Goal: Transaction & Acquisition: Purchase product/service

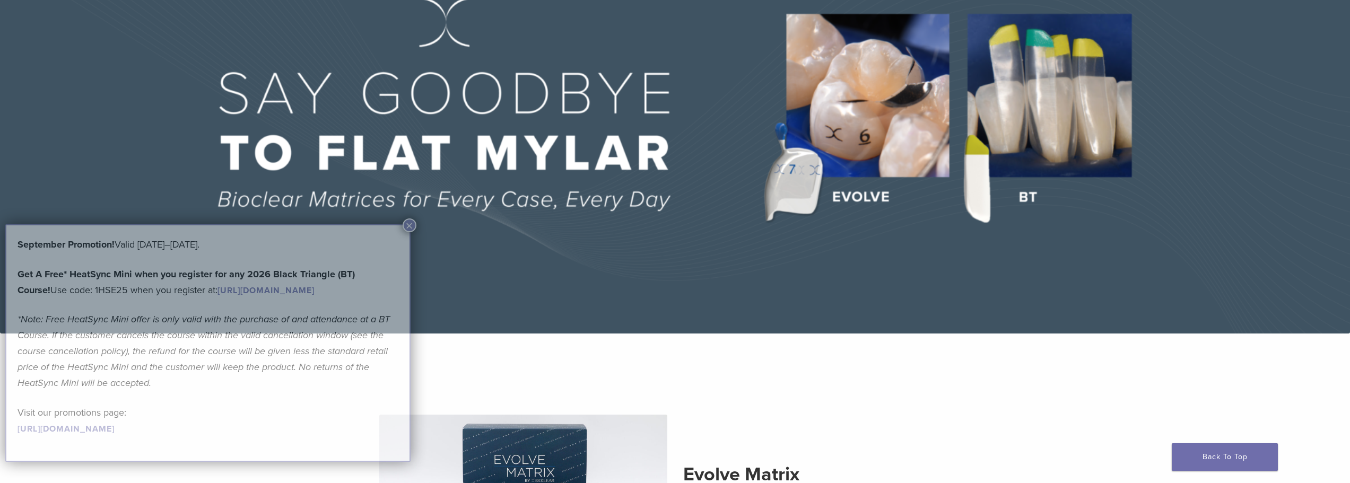
scroll to position [159, 0]
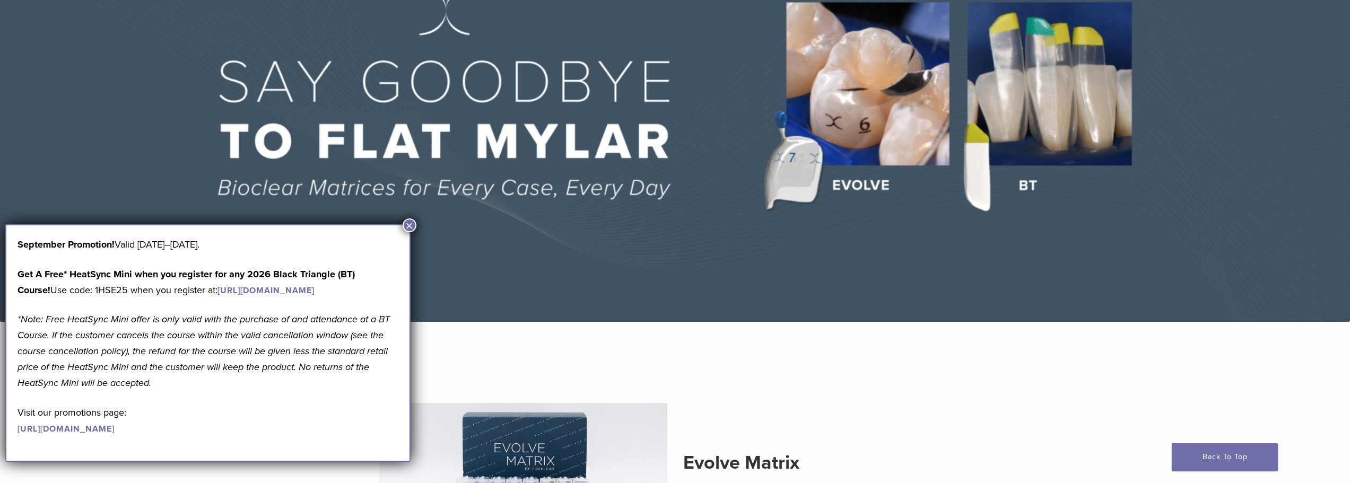
click at [408, 225] on button "×" at bounding box center [410, 226] width 14 height 14
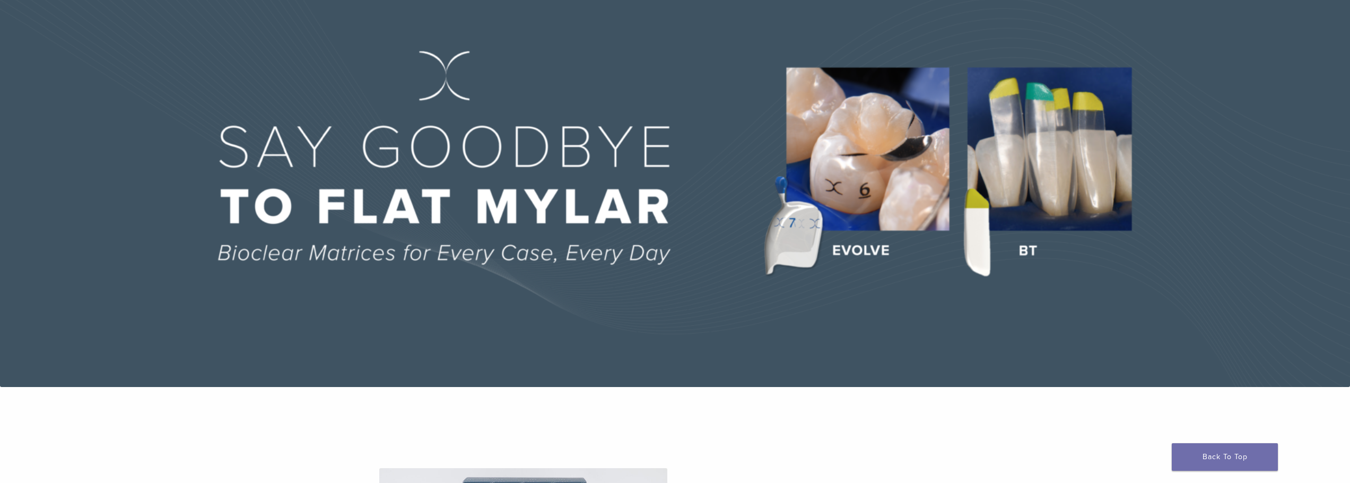
scroll to position [0, 0]
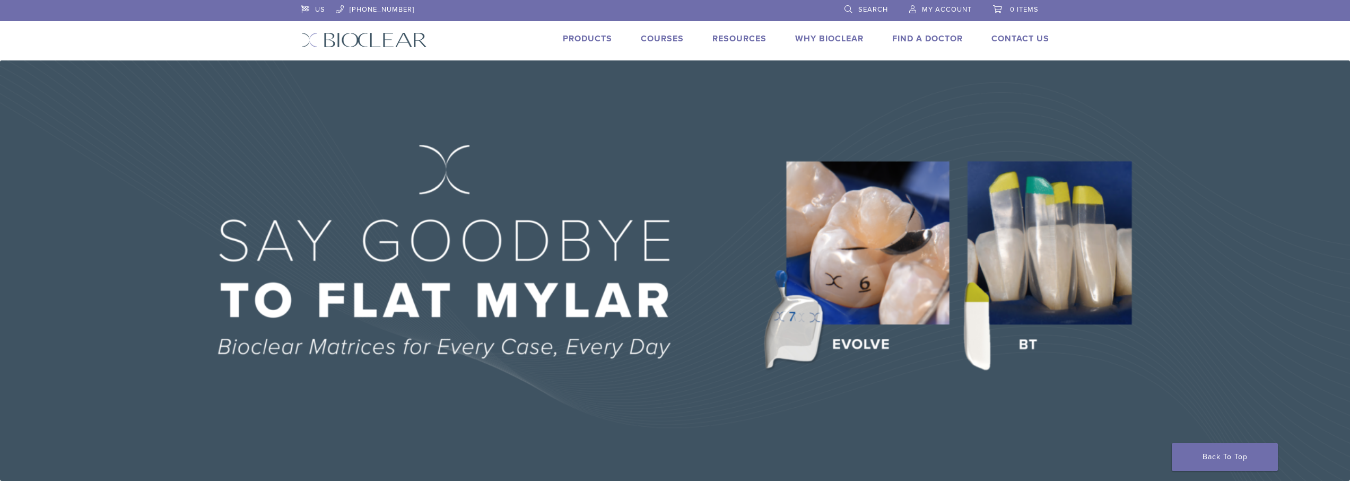
click at [585, 38] on link "Products" at bounding box center [587, 38] width 49 height 11
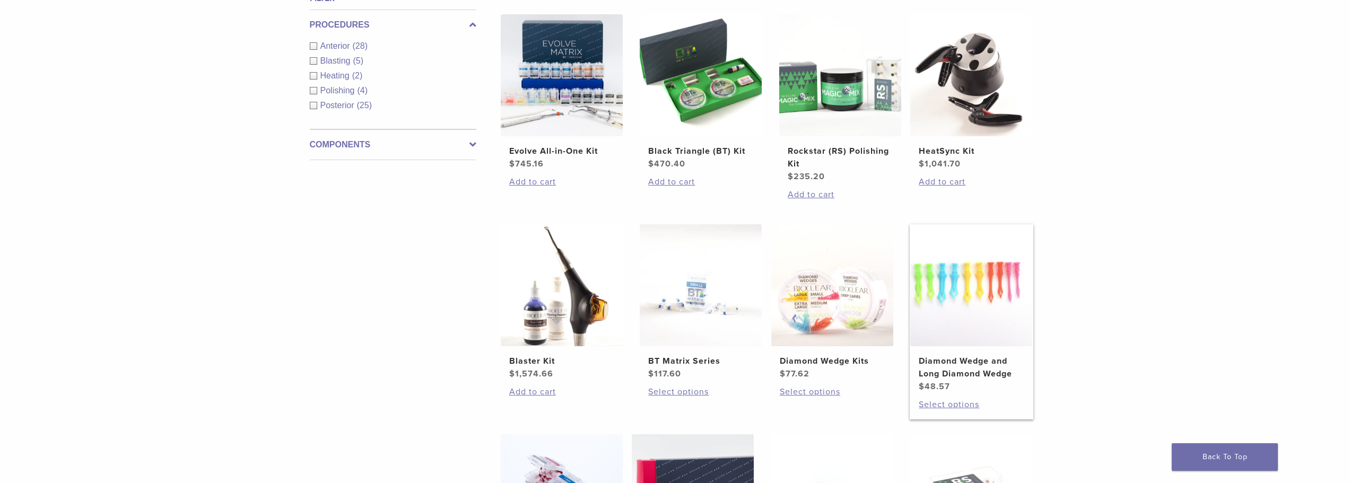
scroll to position [265, 0]
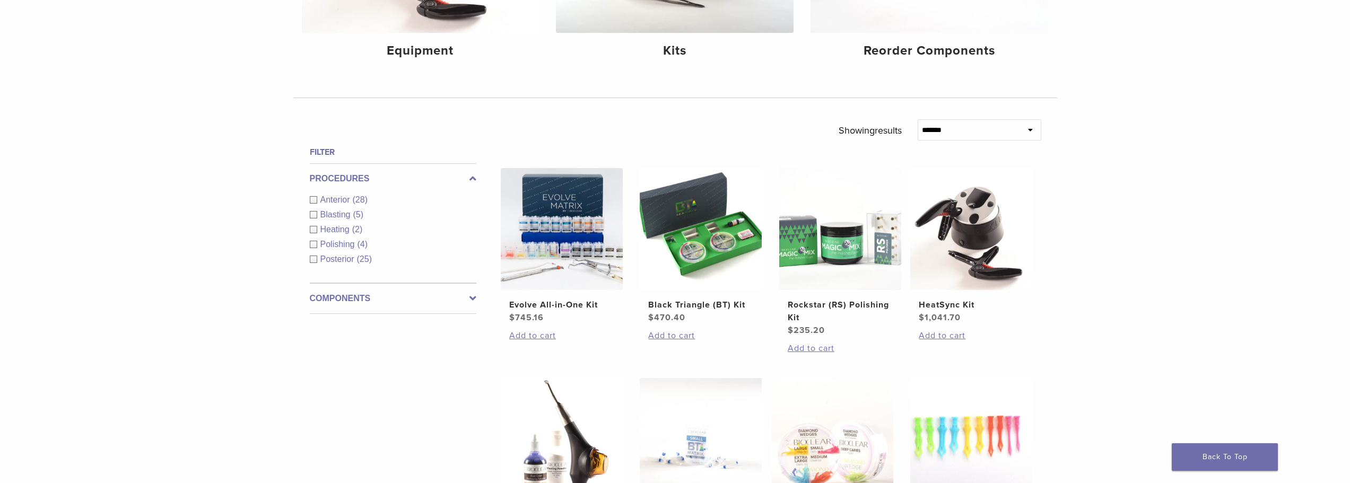
click at [319, 197] on div "Anterior (28)" at bounding box center [393, 200] width 167 height 13
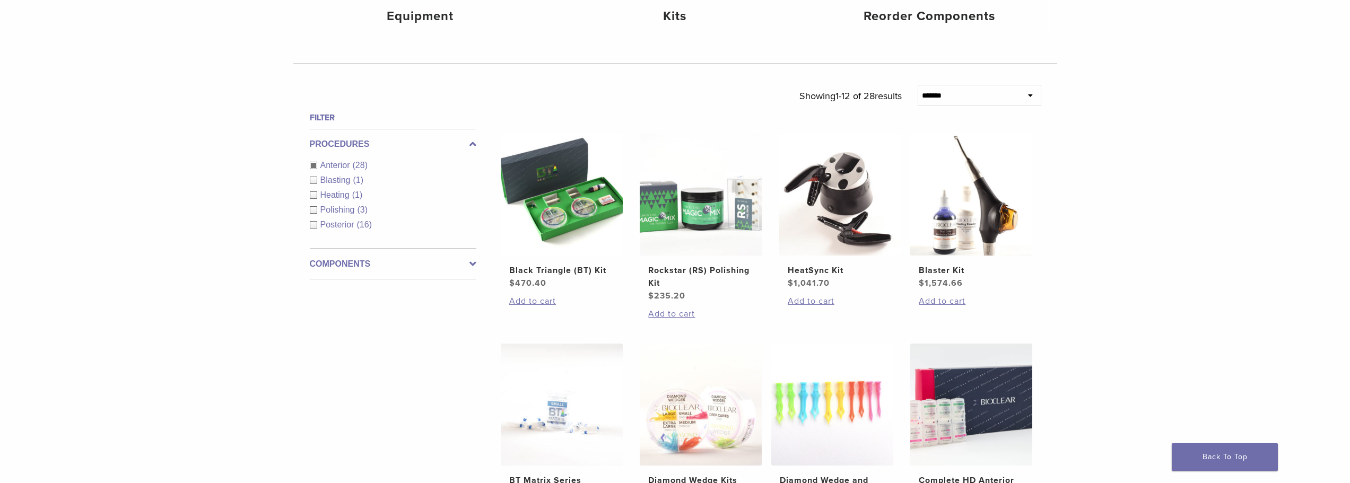
scroll to position [318, 0]
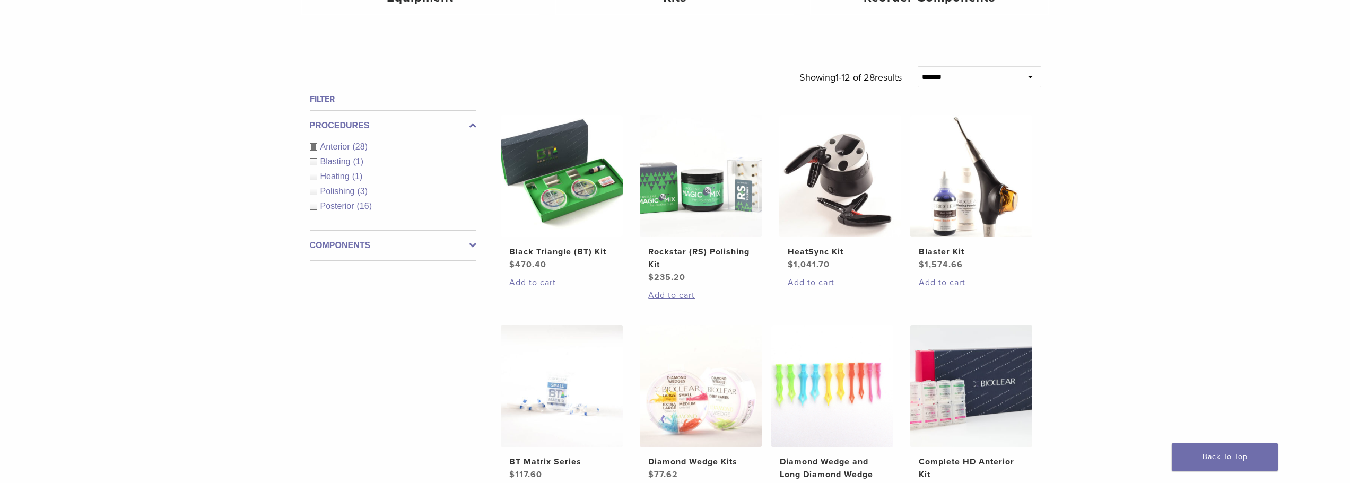
click at [468, 240] on label "Components" at bounding box center [393, 245] width 167 height 13
click at [334, 247] on link "See 3 more" at bounding box center [334, 252] width 49 height 11
click at [363, 219] on span "Matrix Systems" at bounding box center [350, 221] width 60 height 9
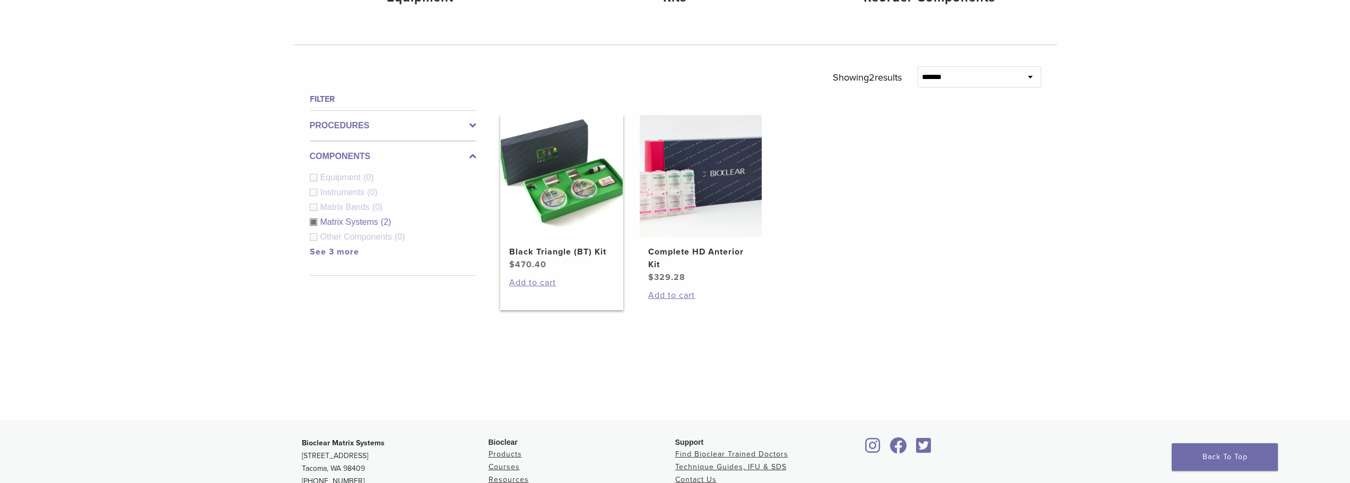
click at [558, 254] on h2 "Black Triangle (BT) Kit" at bounding box center [561, 252] width 105 height 13
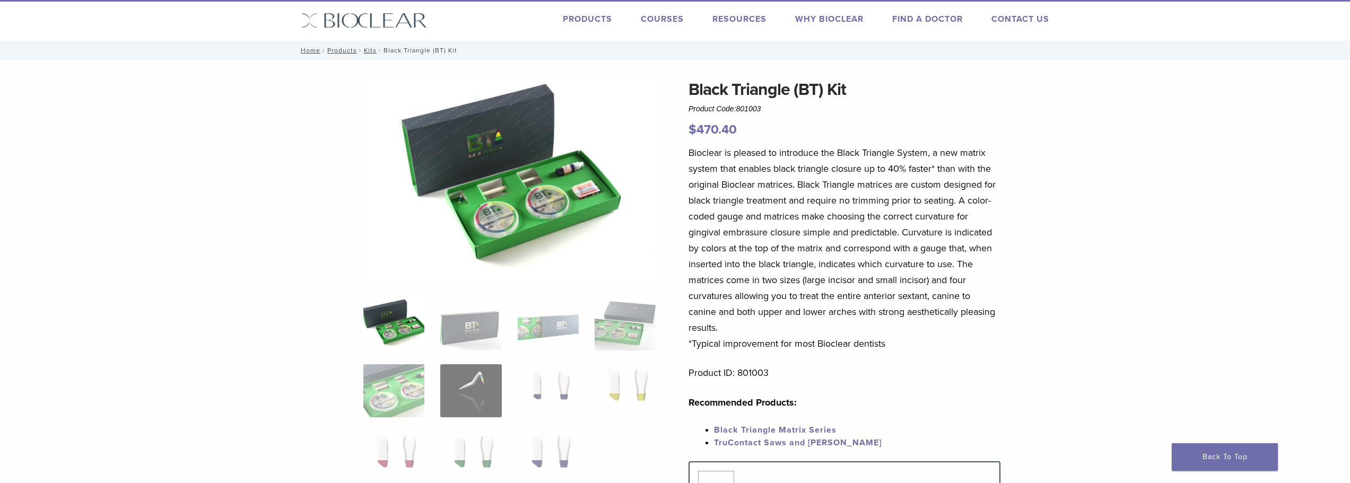
scroll to position [53, 0]
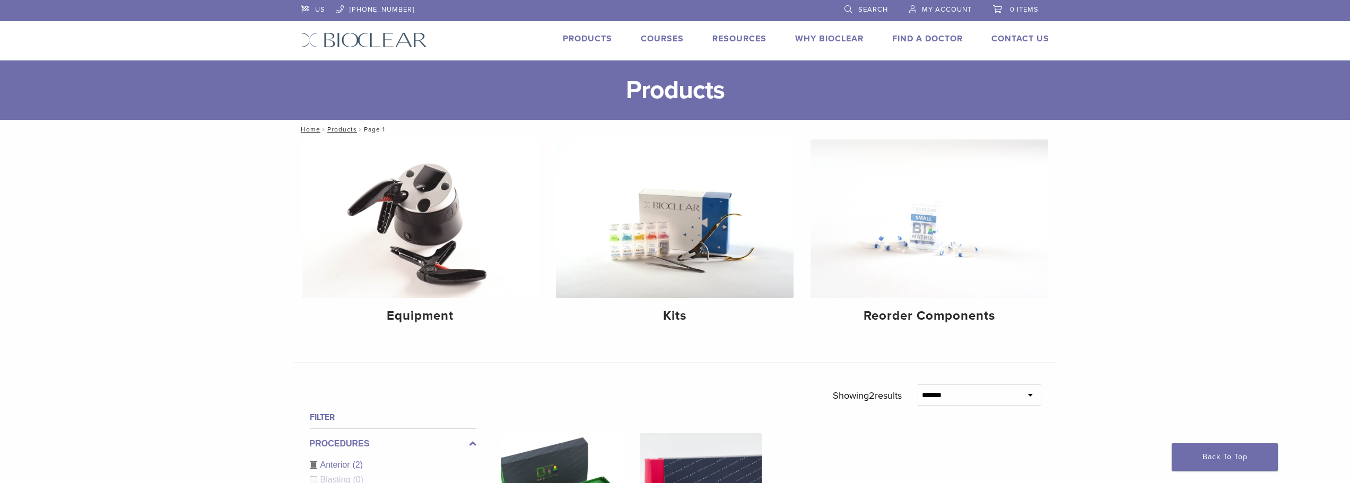
scroll to position [317, 0]
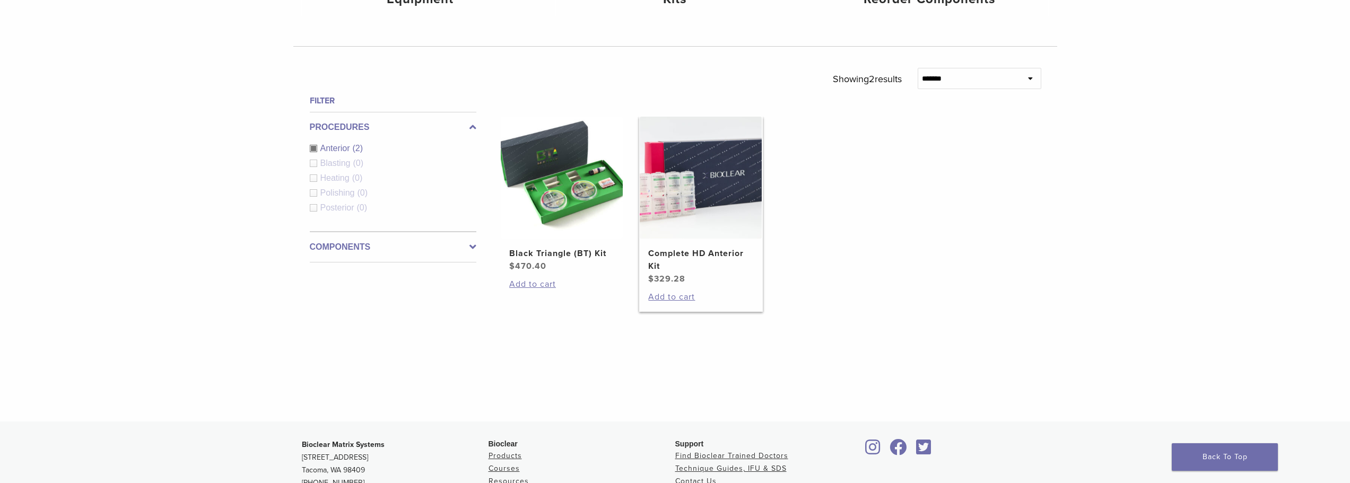
click at [713, 180] on img at bounding box center [701, 178] width 122 height 122
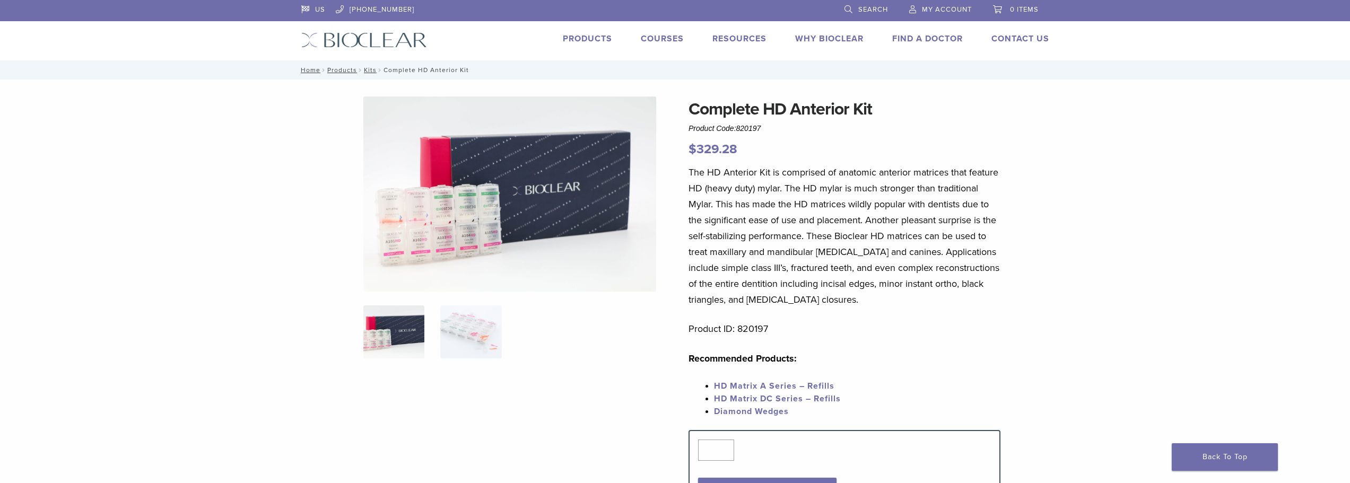
click at [496, 203] on img at bounding box center [509, 194] width 293 height 195
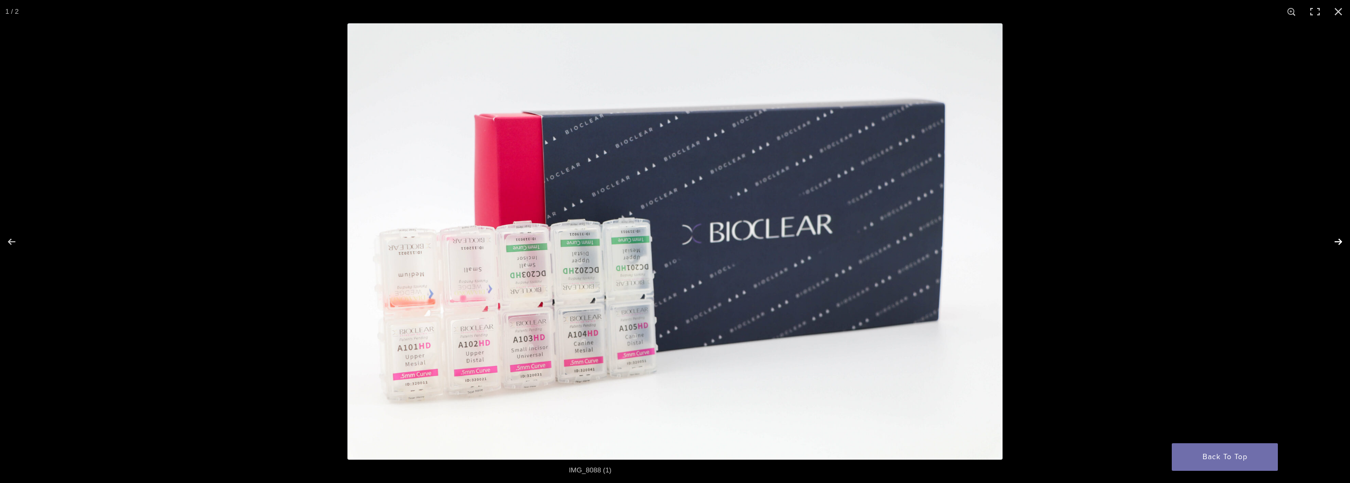
click at [1343, 243] on button "Next (arrow right)" at bounding box center [1331, 241] width 37 height 53
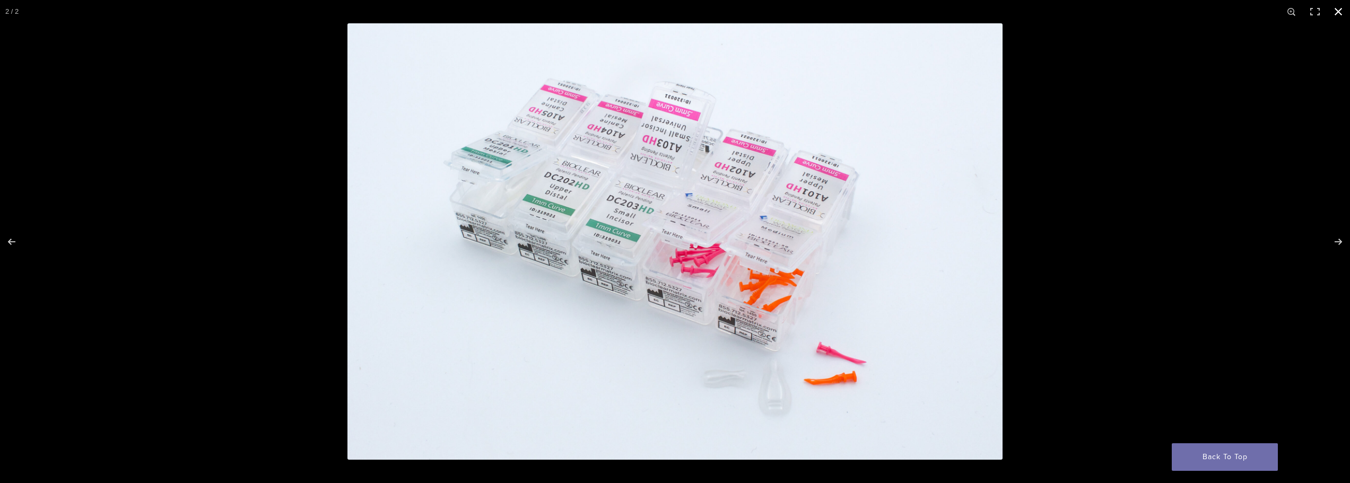
click at [1332, 8] on button "Close (Esc)" at bounding box center [1338, 11] width 23 height 23
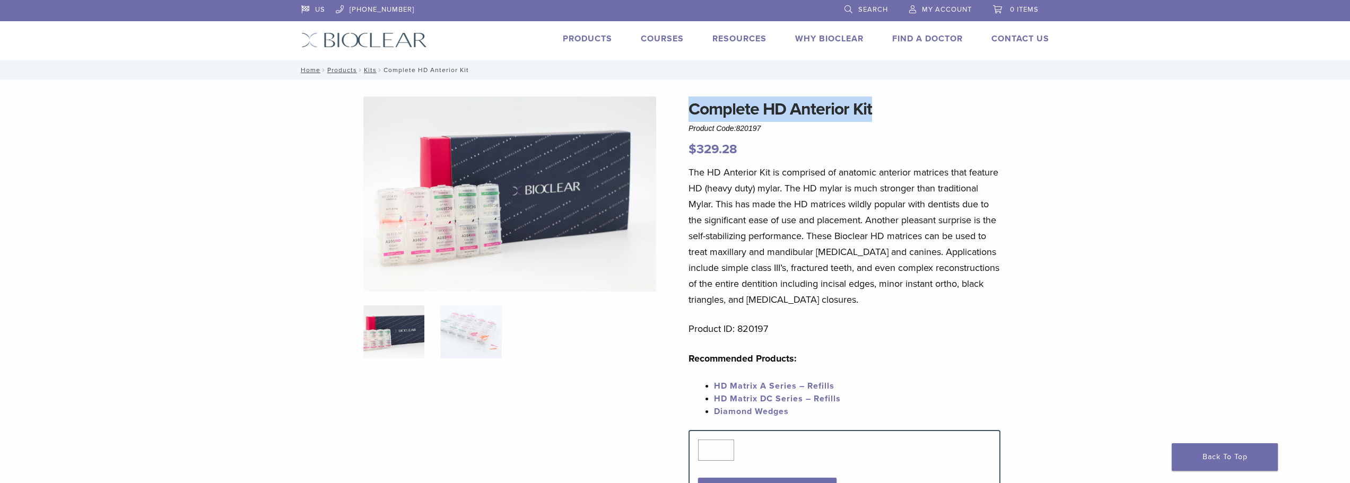
drag, startPoint x: 877, startPoint y: 112, endPoint x: 514, endPoint y: 104, distance: 362.9
click at [949, 161] on div "Complete HD Anterior Kit Product Code: 820197 $ 329.28 The HD Anterior Kit is c…" at bounding box center [845, 321] width 312 height 449
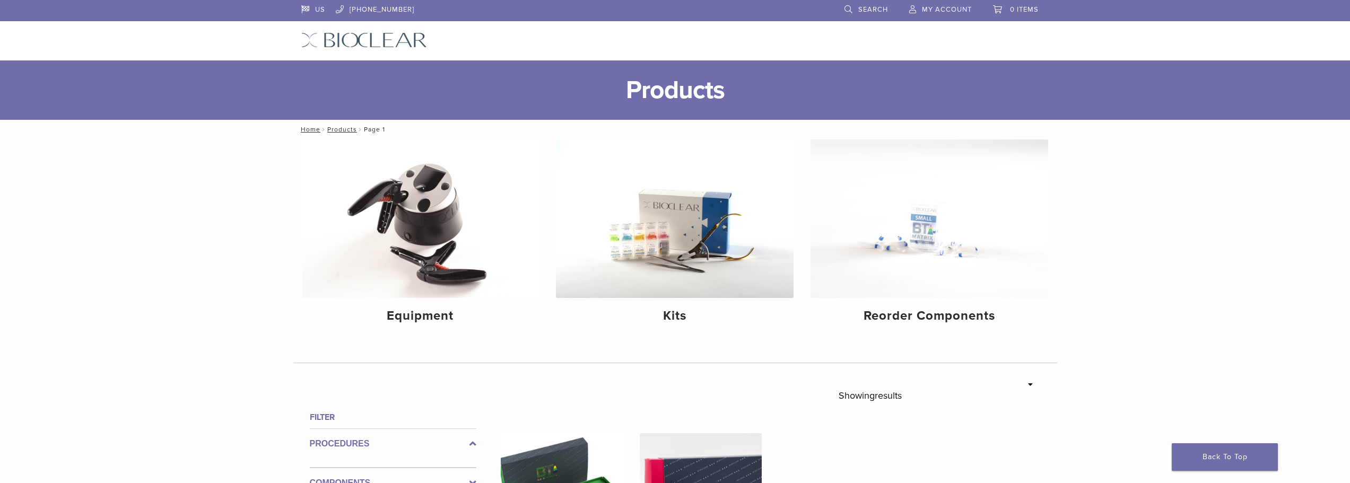
scroll to position [316, 0]
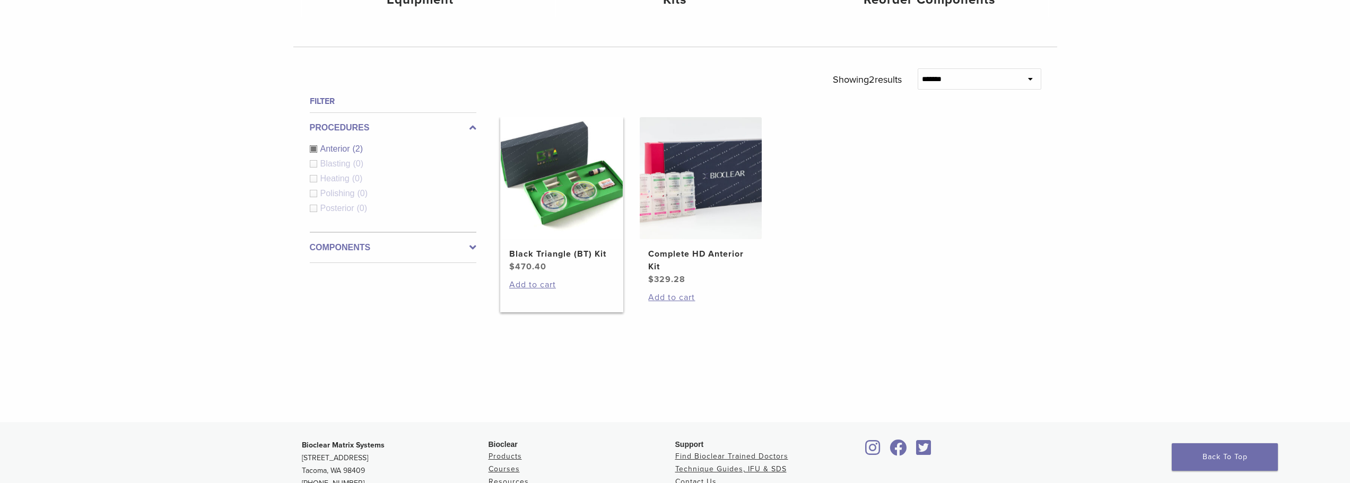
click at [574, 211] on img at bounding box center [562, 178] width 122 height 122
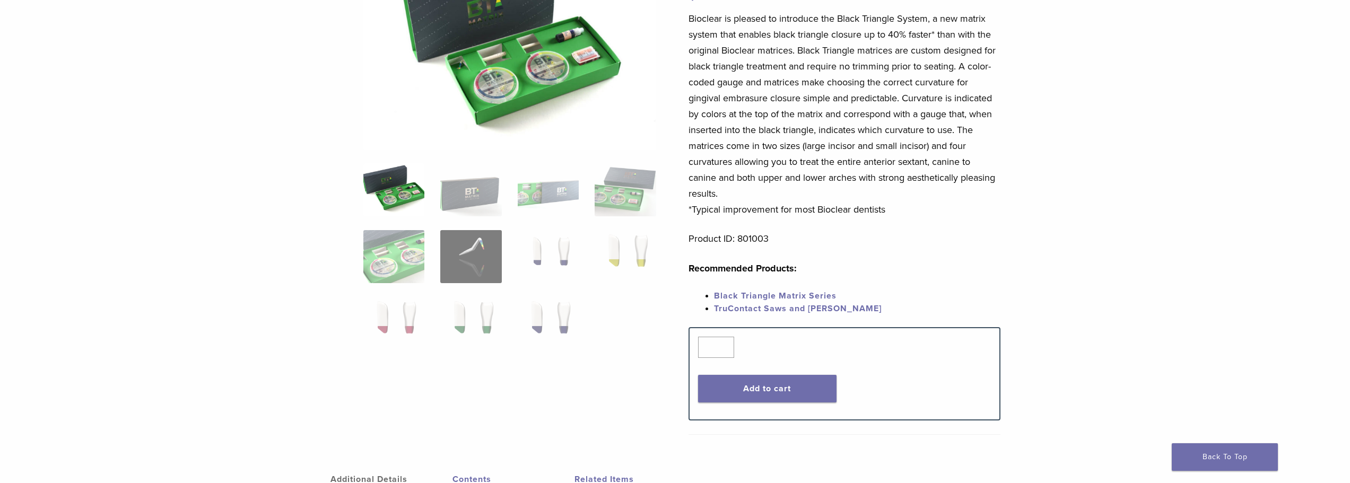
scroll to position [212, 0]
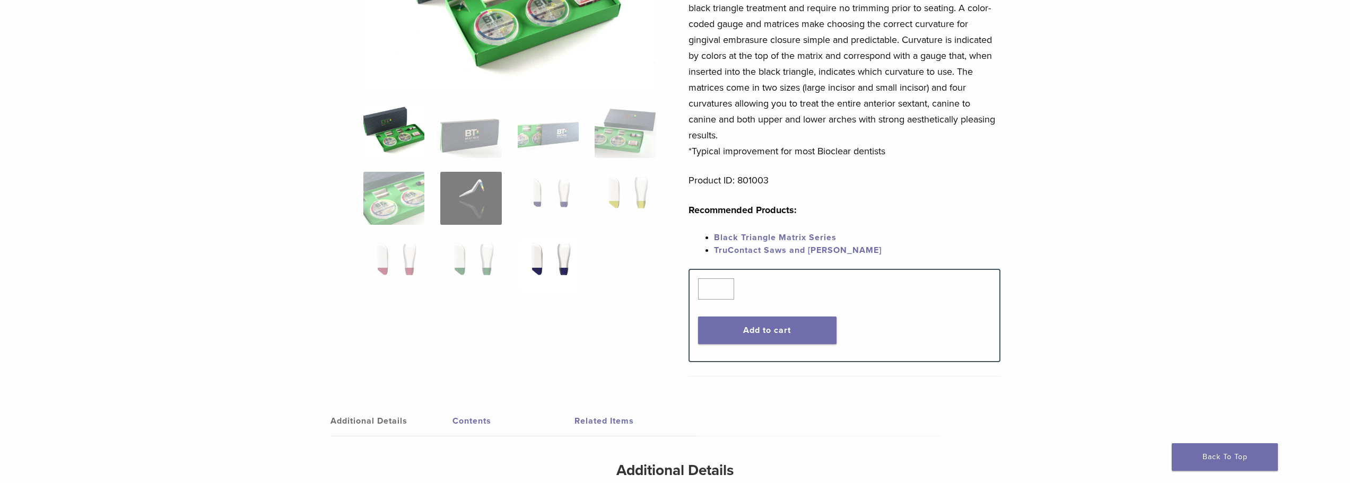
click at [570, 260] on img at bounding box center [548, 265] width 61 height 53
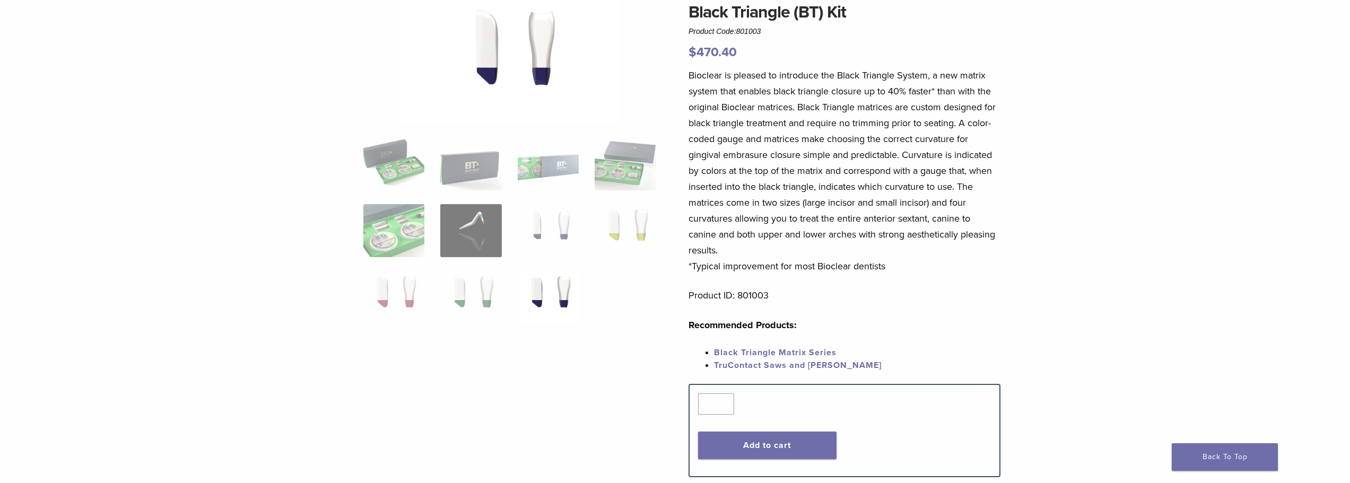
scroll to position [53, 0]
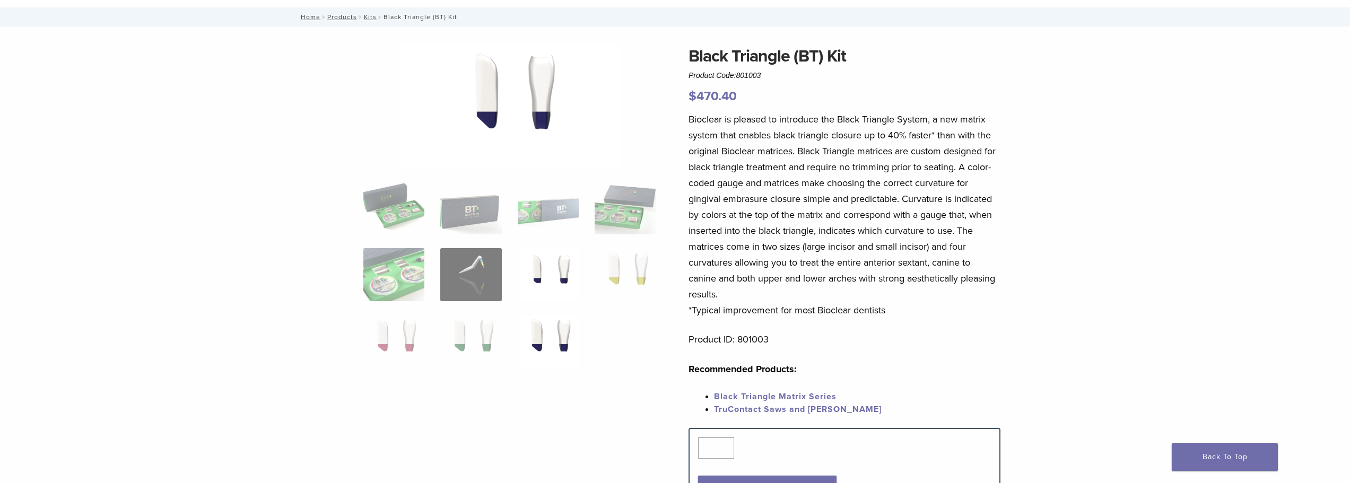
click at [547, 251] on img at bounding box center [548, 274] width 61 height 53
click at [639, 273] on img at bounding box center [625, 274] width 61 height 53
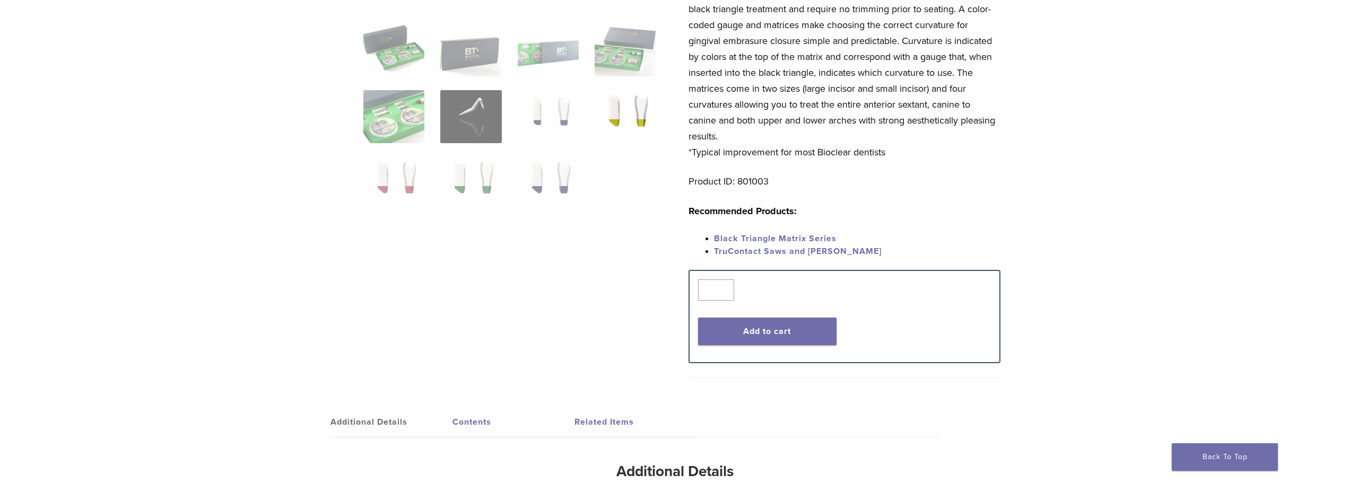
scroll to position [212, 0]
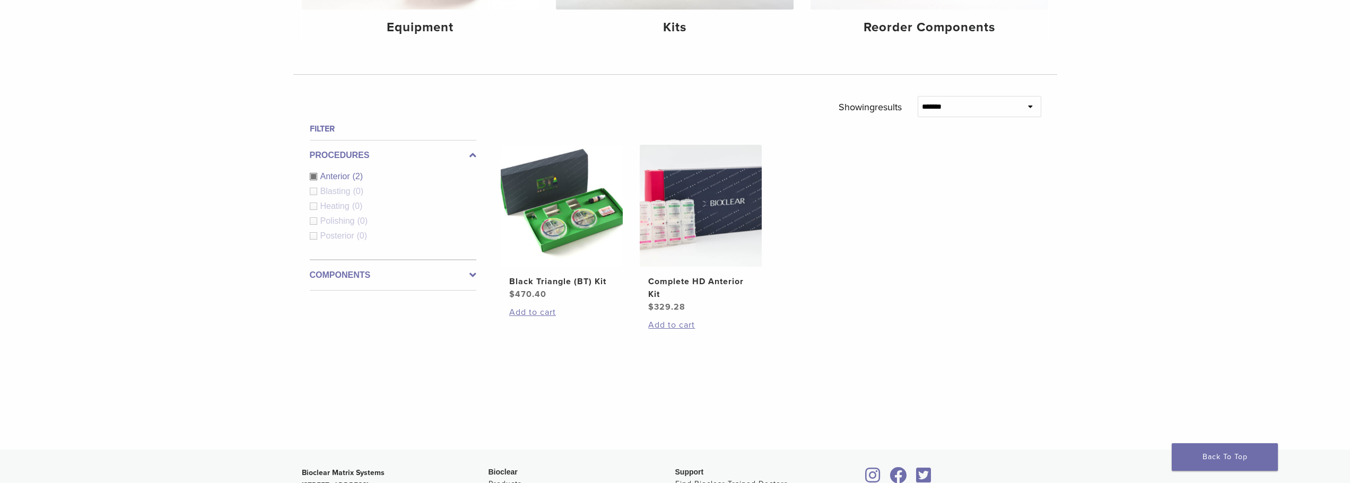
scroll to position [263, 0]
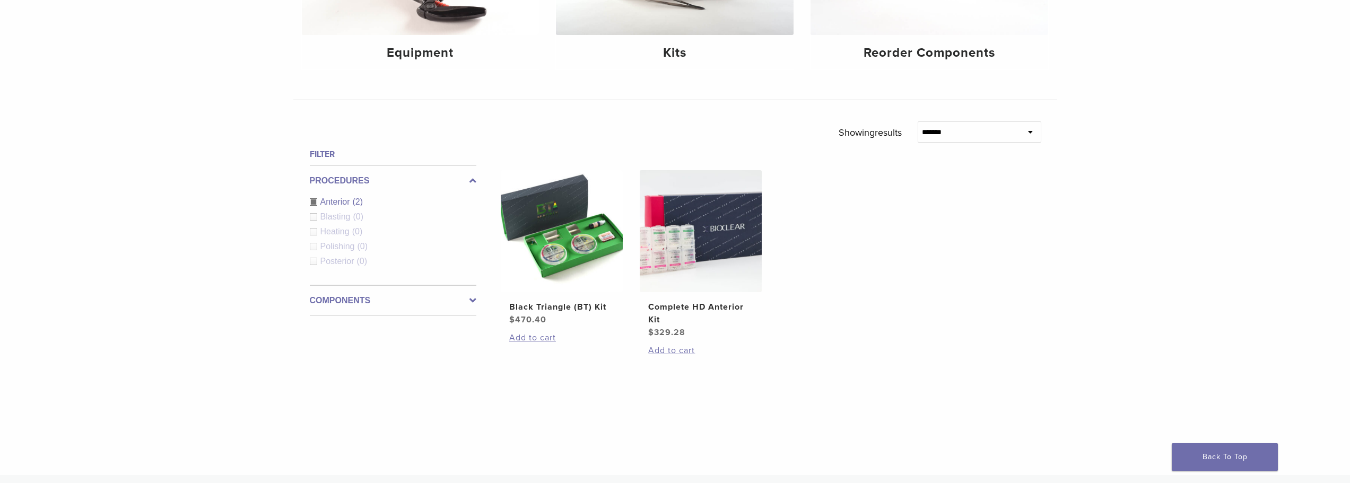
click at [482, 301] on div "**********" at bounding box center [675, 298] width 764 height 354
click at [473, 302] on icon at bounding box center [472, 300] width 7 height 13
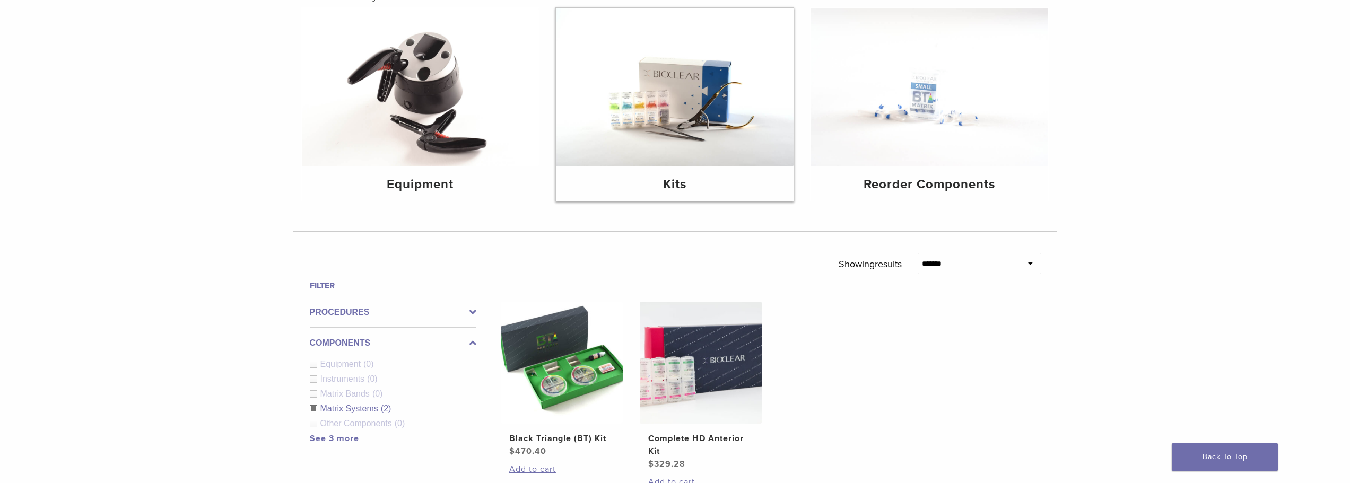
scroll to position [0, 0]
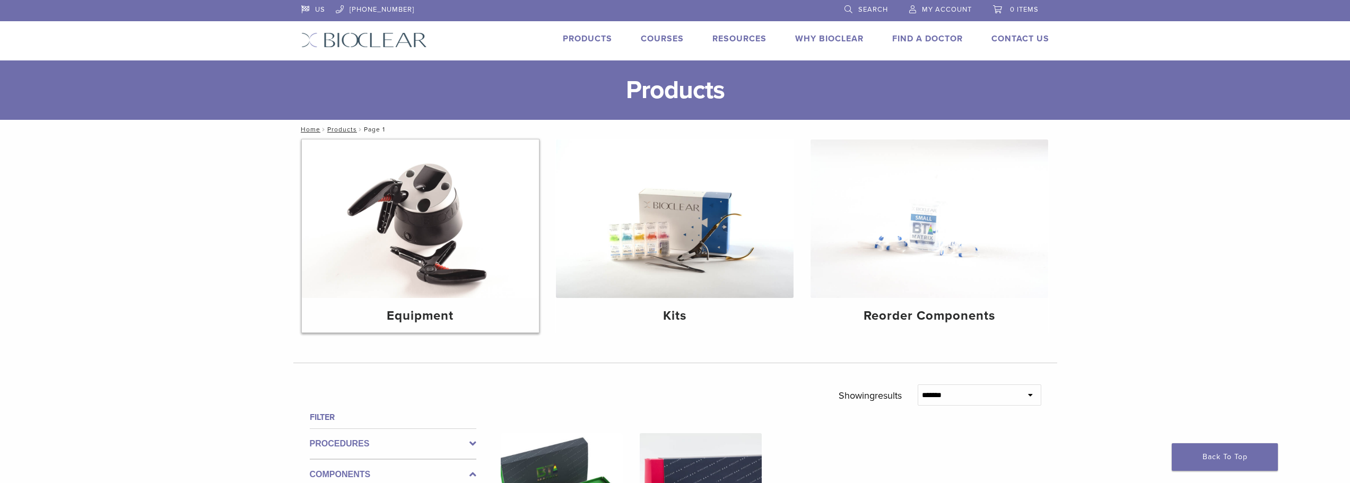
click at [412, 195] on img at bounding box center [421, 219] width 238 height 159
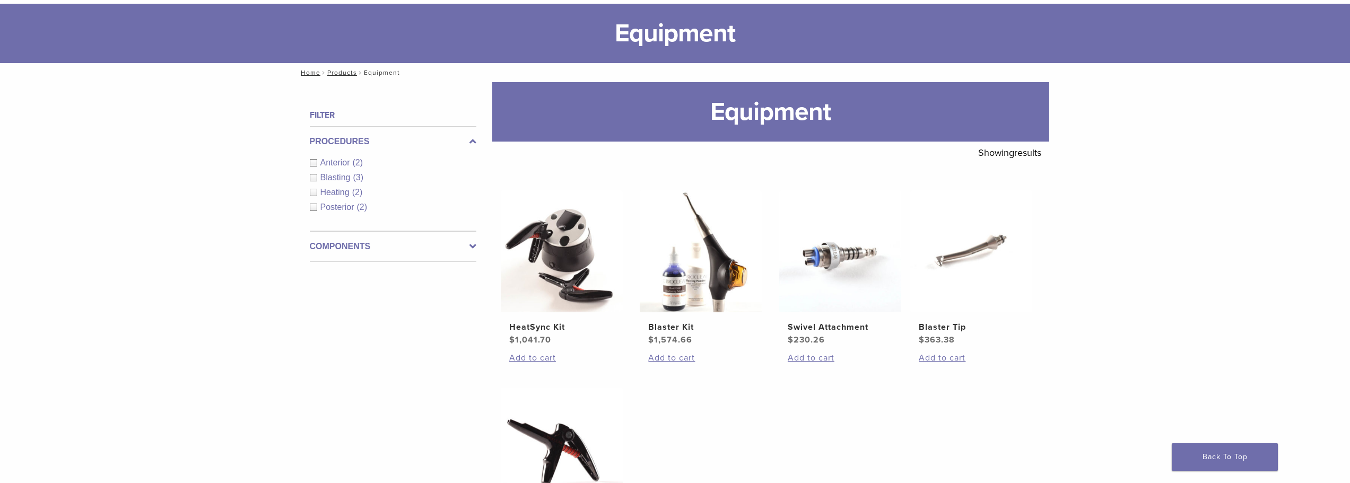
scroll to position [53, 0]
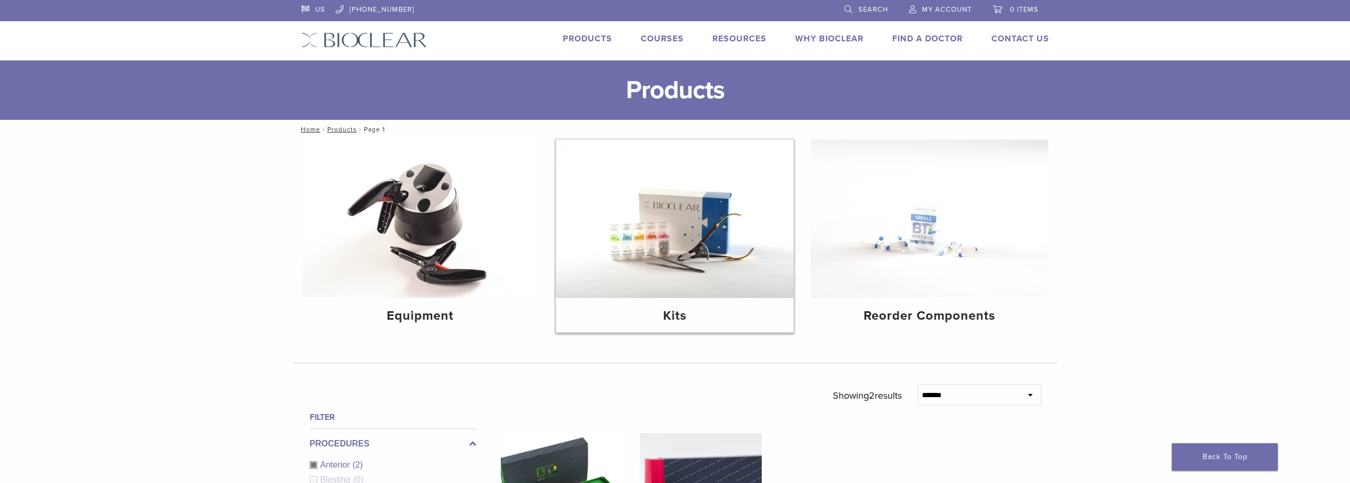
click at [632, 189] on img at bounding box center [675, 219] width 238 height 159
click at [1000, 219] on img at bounding box center [930, 219] width 238 height 159
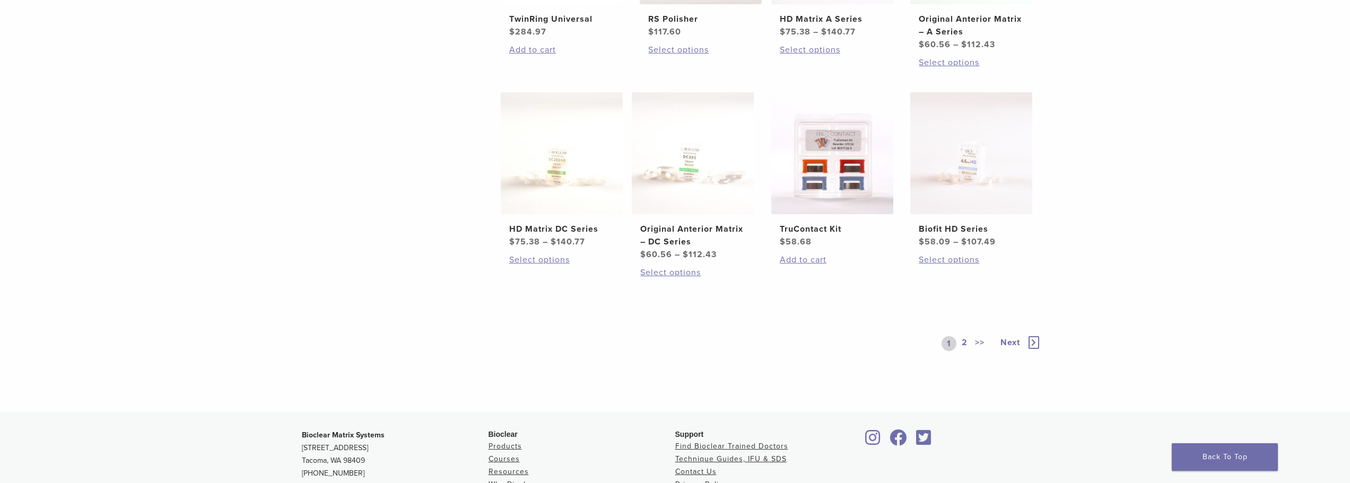
scroll to position [583, 0]
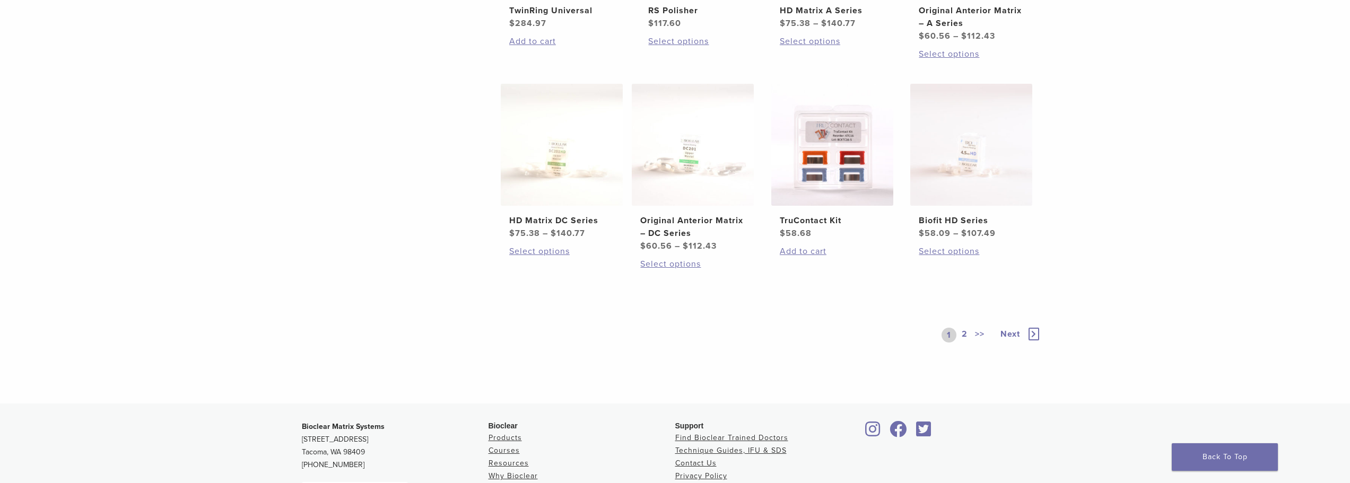
click at [984, 338] on link ">>" at bounding box center [980, 335] width 14 height 15
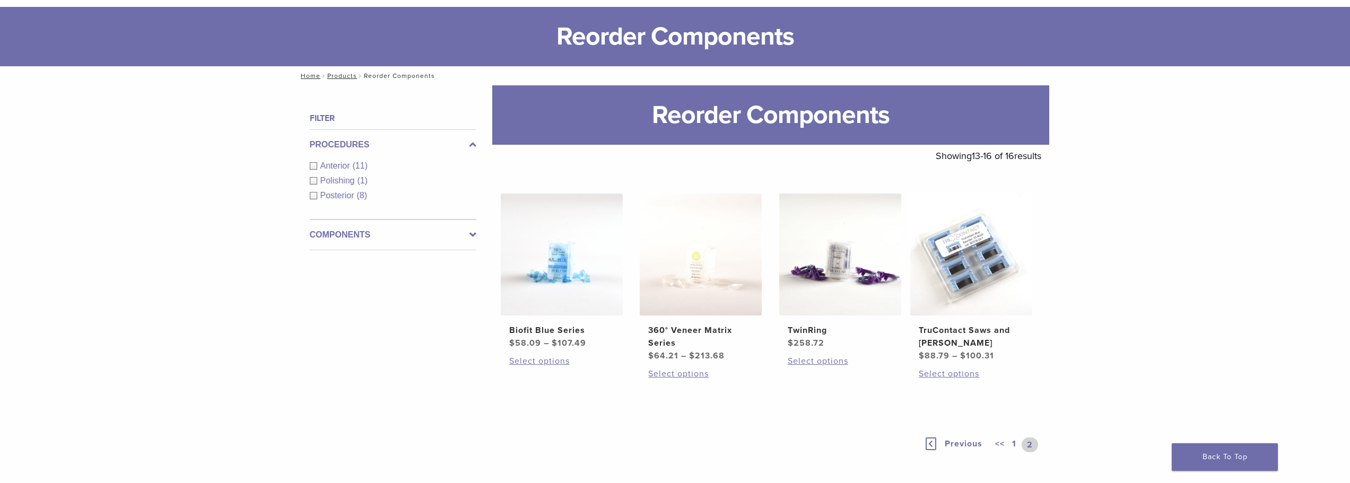
scroll to position [72, 0]
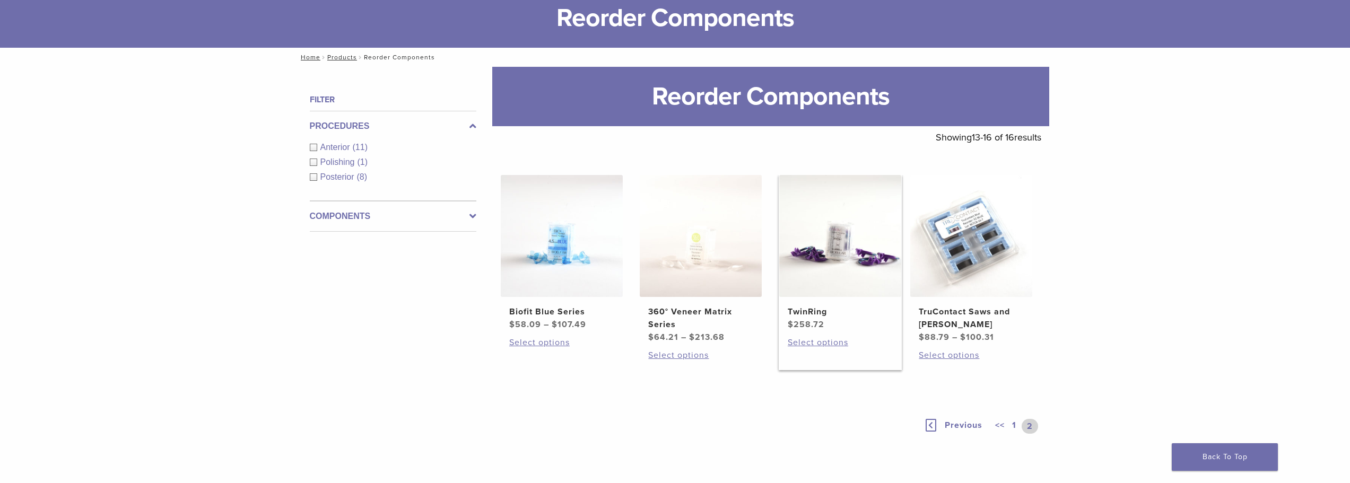
click at [901, 245] on span at bounding box center [841, 236] width 124 height 122
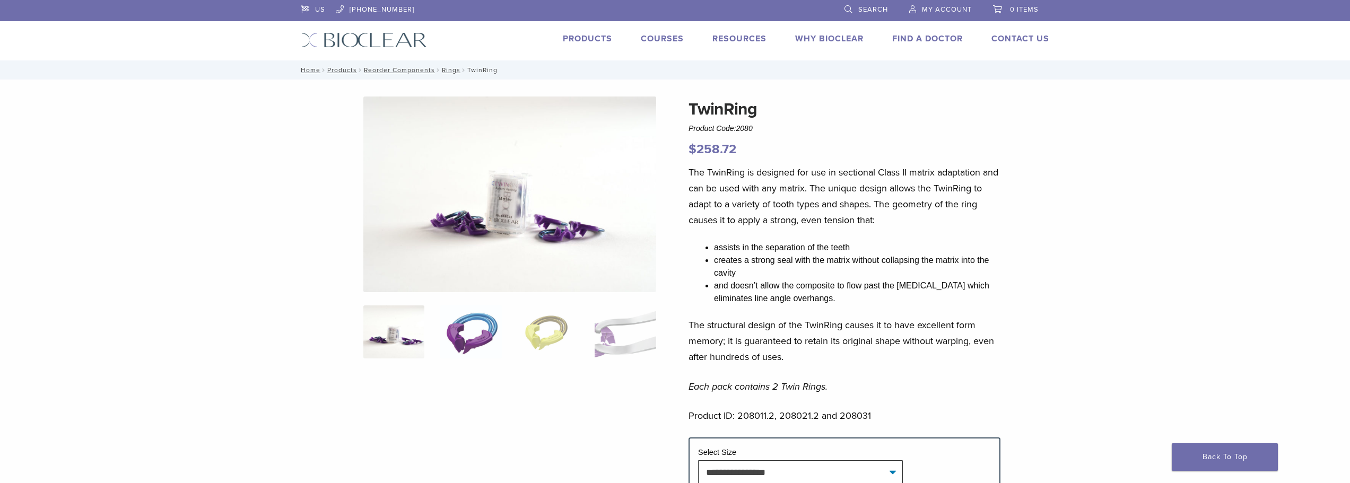
click at [479, 337] on img at bounding box center [470, 332] width 61 height 53
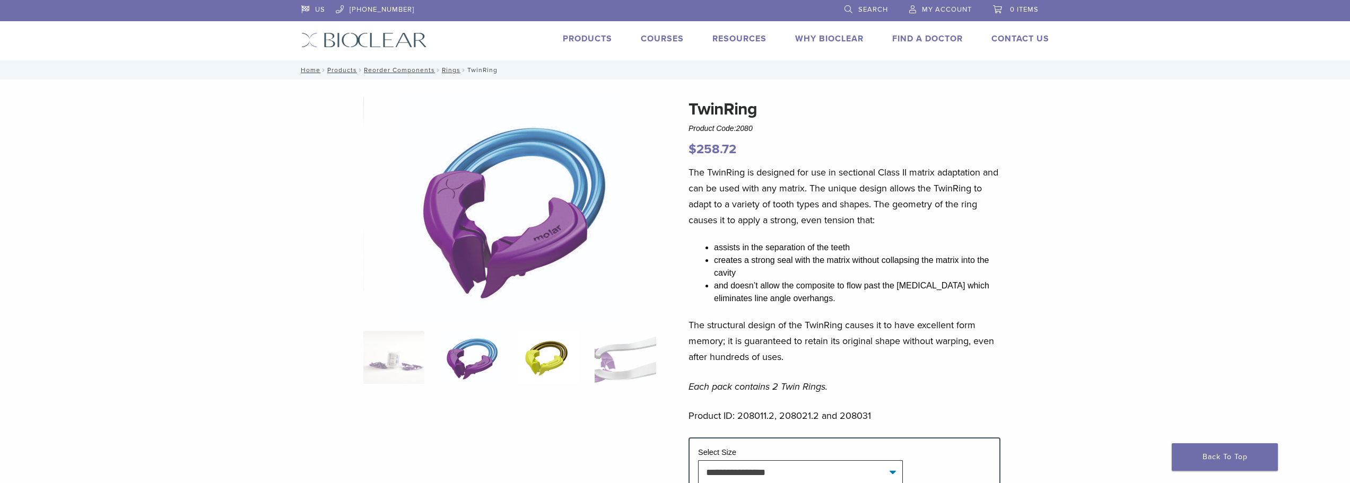
click at [541, 347] on img at bounding box center [548, 357] width 61 height 53
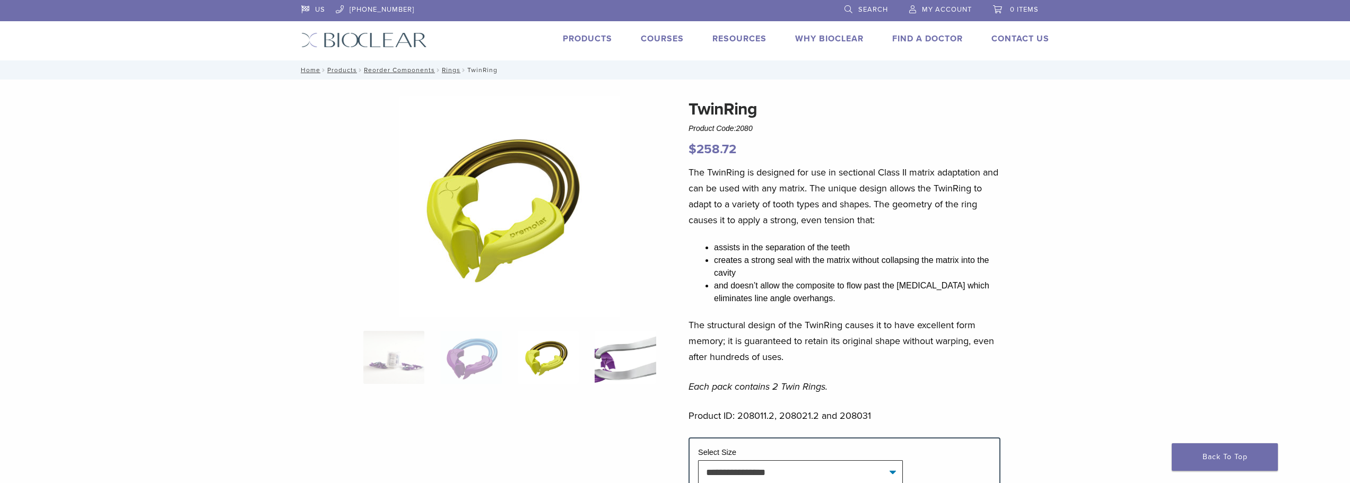
click at [605, 347] on img at bounding box center [625, 357] width 61 height 53
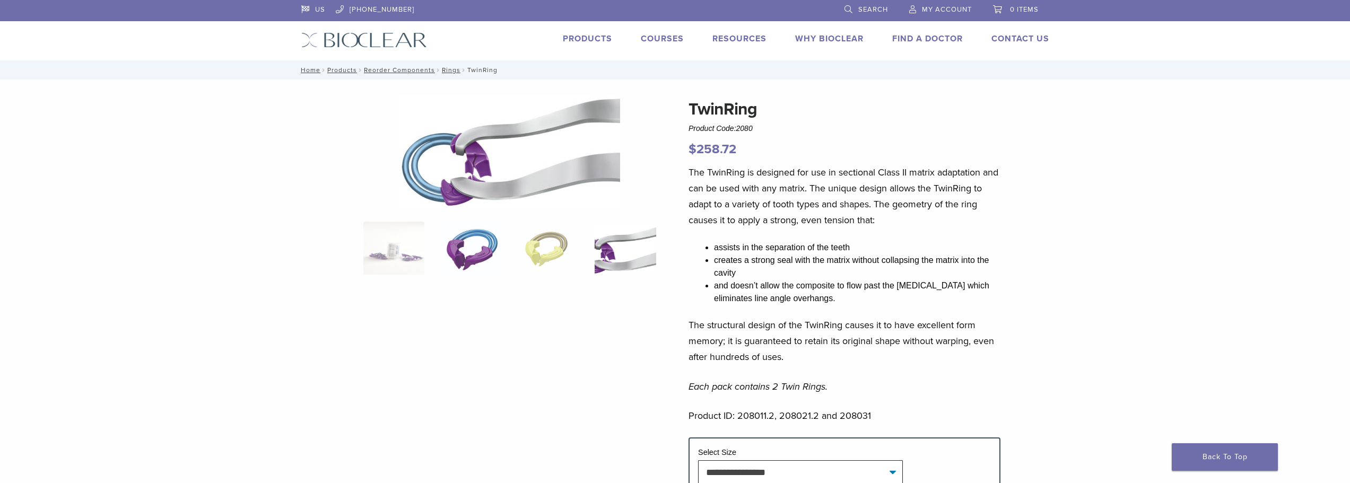
click at [470, 242] on img at bounding box center [470, 248] width 61 height 53
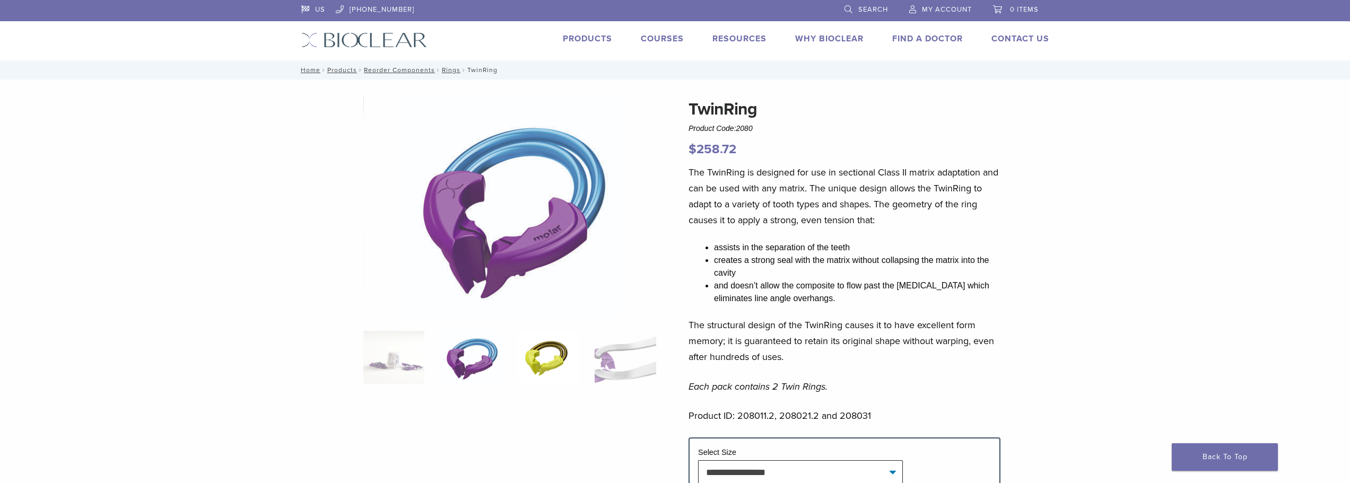
click at [562, 354] on img at bounding box center [548, 357] width 61 height 53
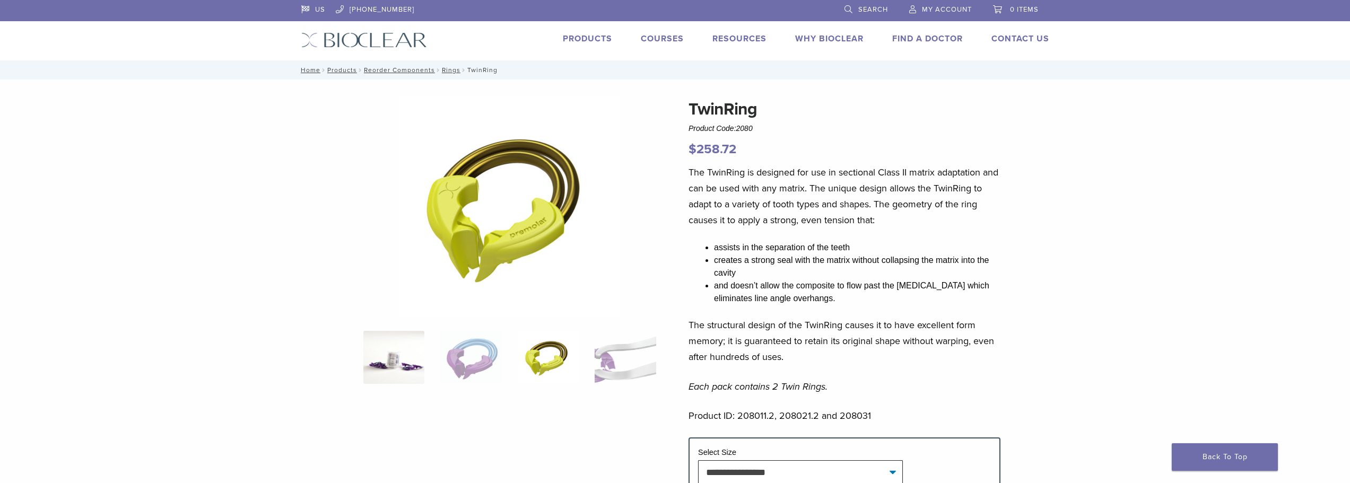
click at [404, 361] on img at bounding box center [393, 357] width 61 height 53
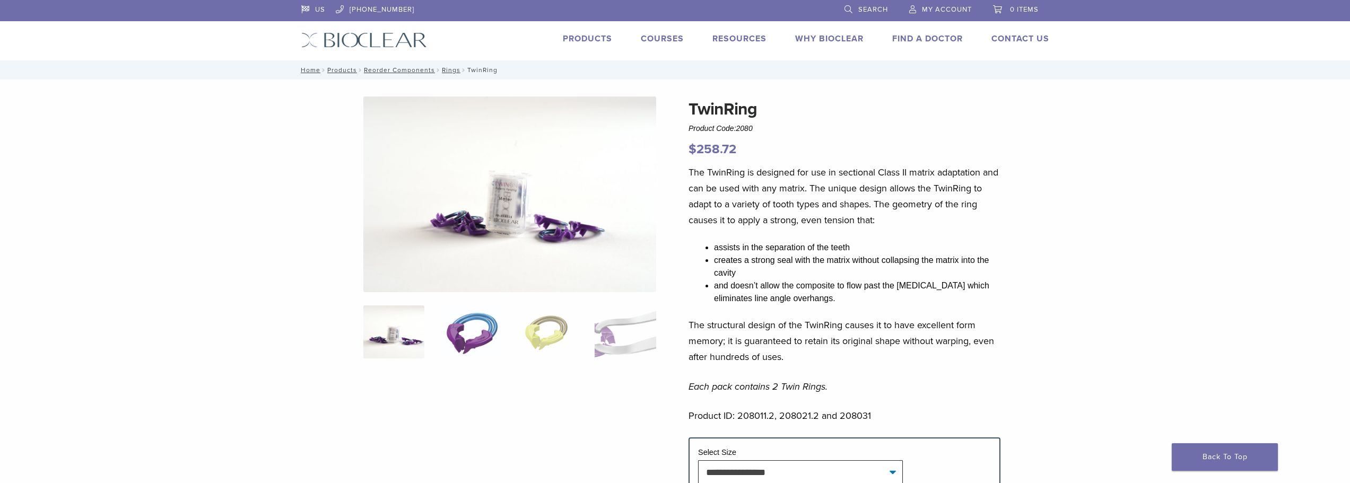
click at [494, 326] on img at bounding box center [470, 332] width 61 height 53
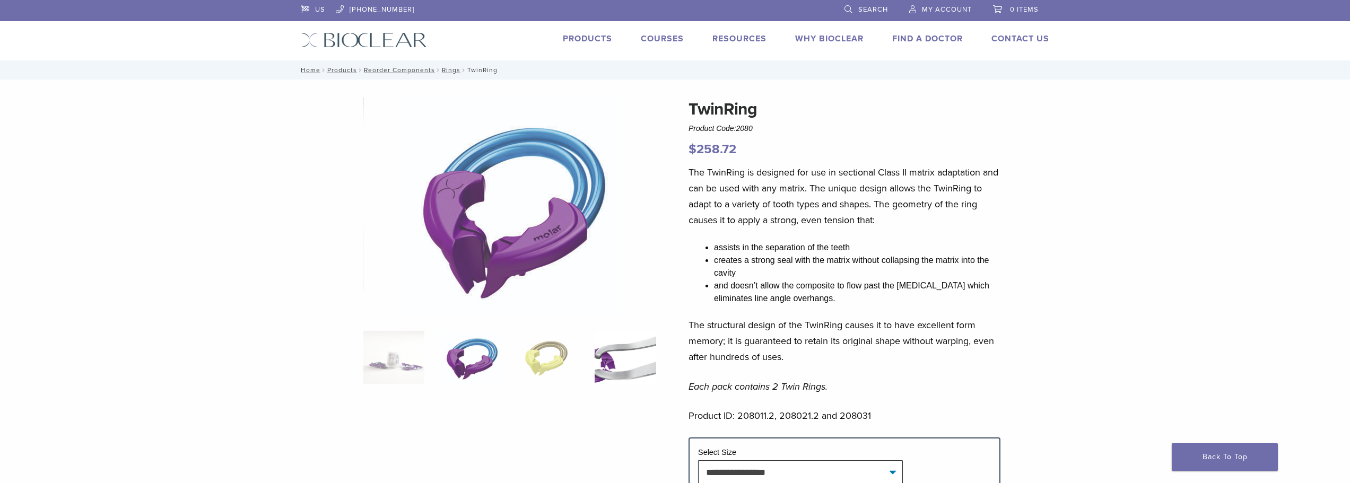
click at [613, 373] on img at bounding box center [625, 357] width 61 height 53
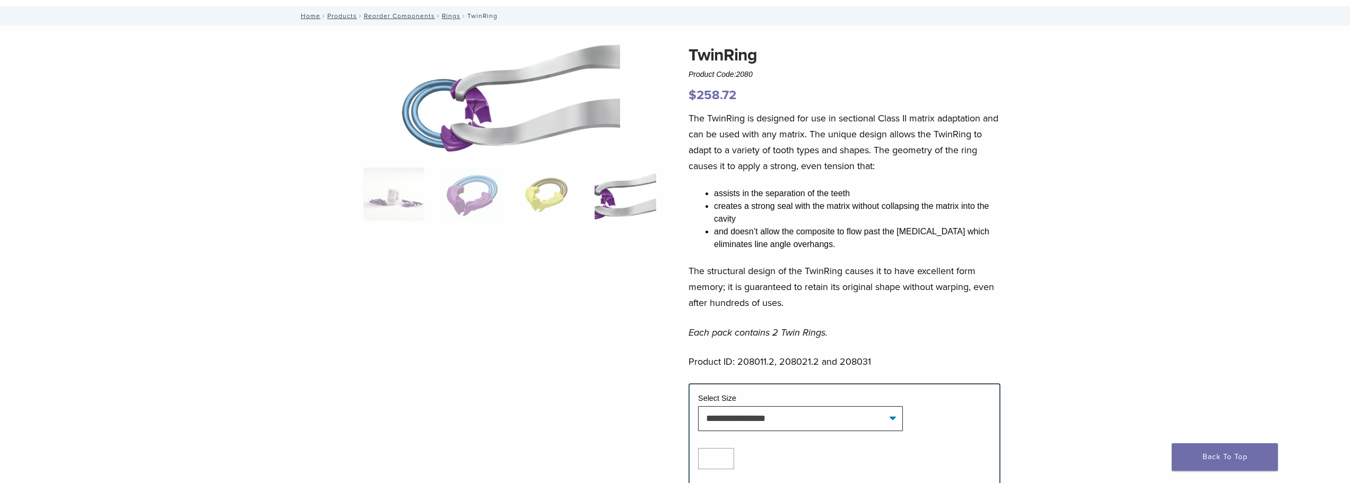
scroll to position [53, 0]
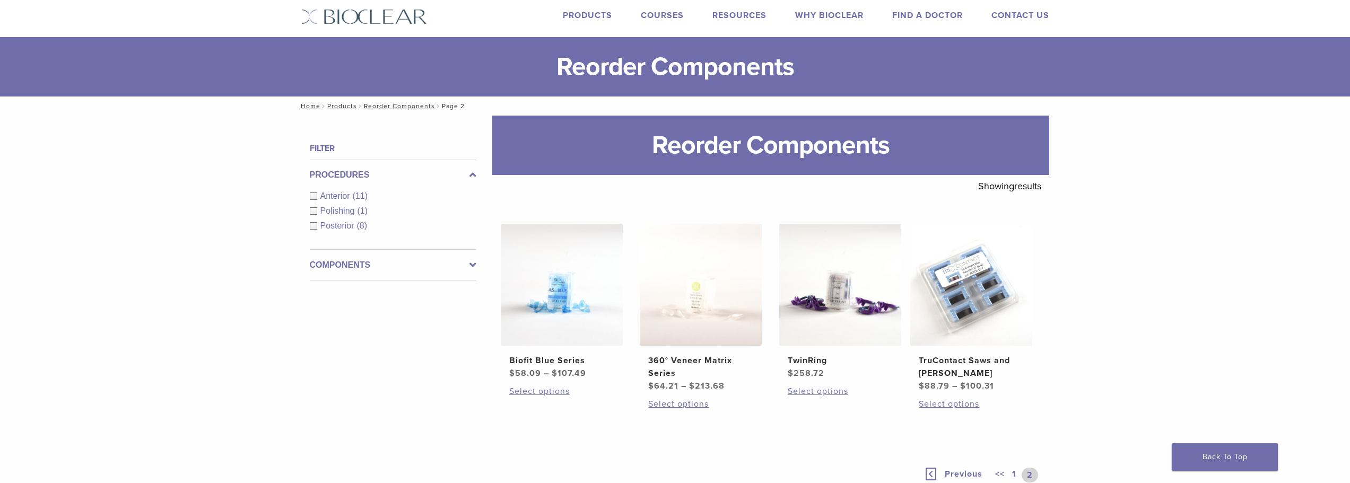
scroll to position [5, 0]
